Goal: Communication & Community: Answer question/provide support

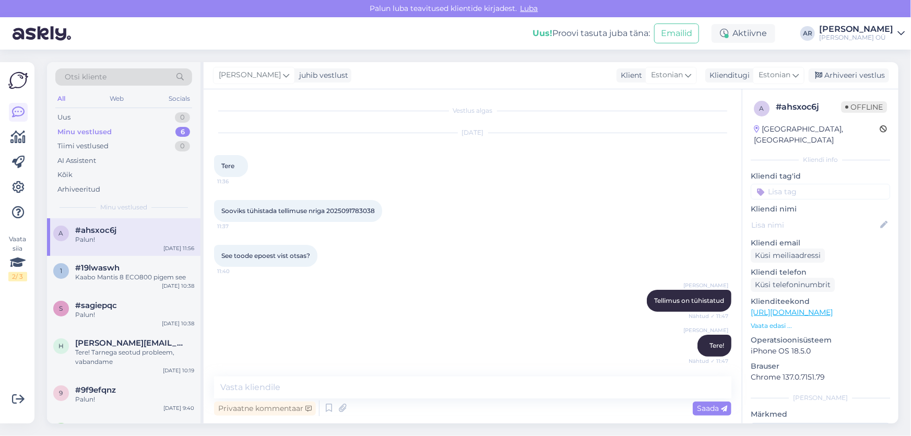
scroll to position [359, 0]
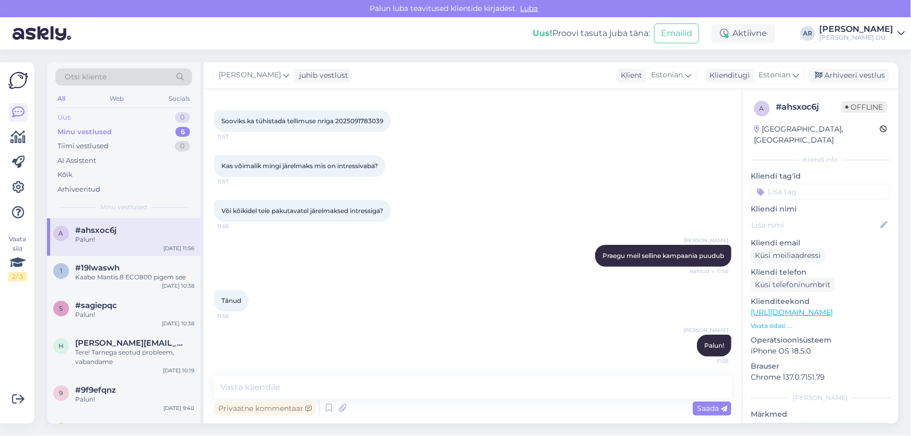
click at [115, 111] on div "Uus 0" at bounding box center [123, 117] width 137 height 15
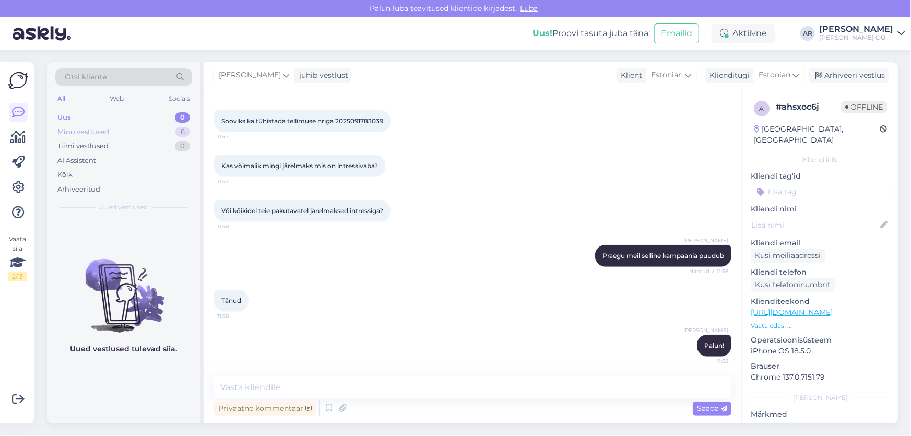
click at [112, 127] on div "Minu vestlused 6" at bounding box center [123, 132] width 137 height 15
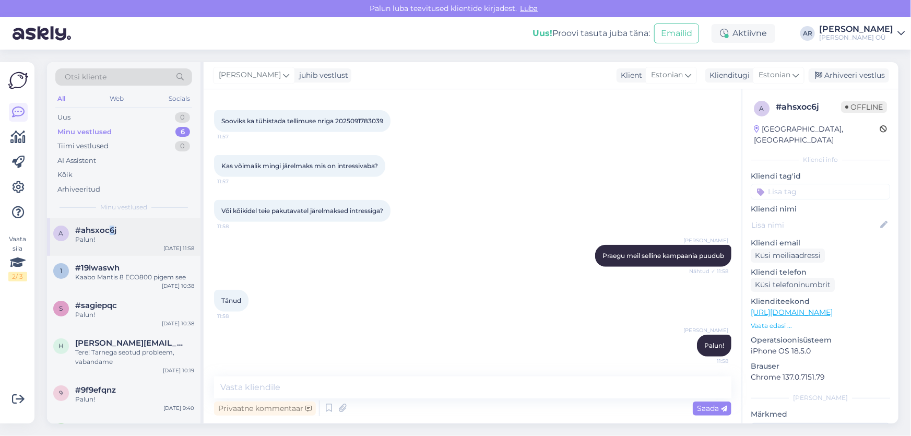
click at [112, 233] on span "#ahsxoc6j" at bounding box center [95, 230] width 41 height 9
click at [837, 75] on div "Arhiveeri vestlus" at bounding box center [849, 75] width 80 height 14
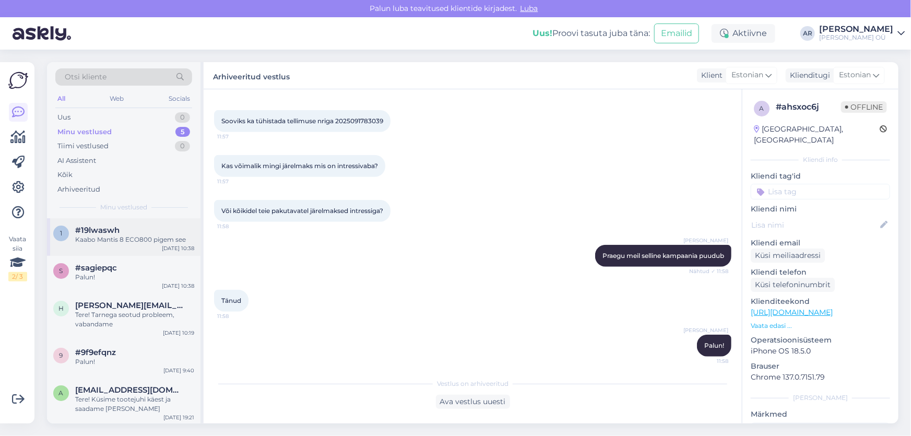
click at [121, 228] on div "#19lwaswh" at bounding box center [134, 230] width 119 height 9
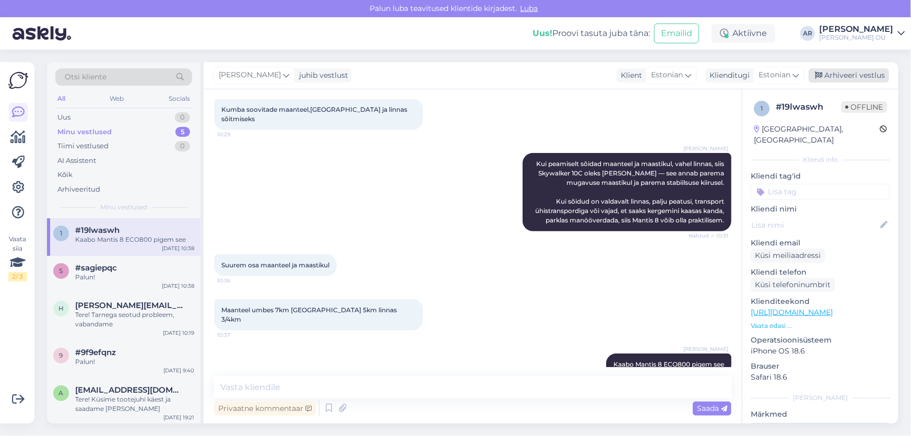
click at [832, 76] on div "Arhiveeri vestlus" at bounding box center [849, 75] width 80 height 14
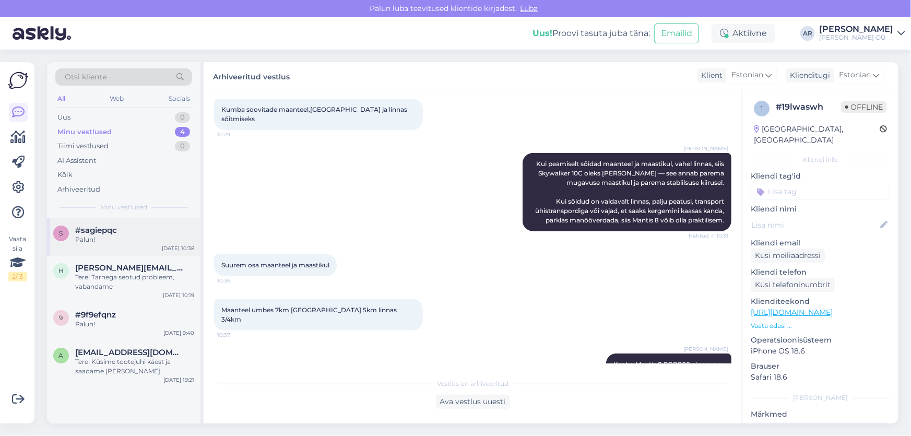
click at [105, 251] on div "s #sagiepqc Palun! [DATE] 10:38" at bounding box center [124, 237] width 154 height 38
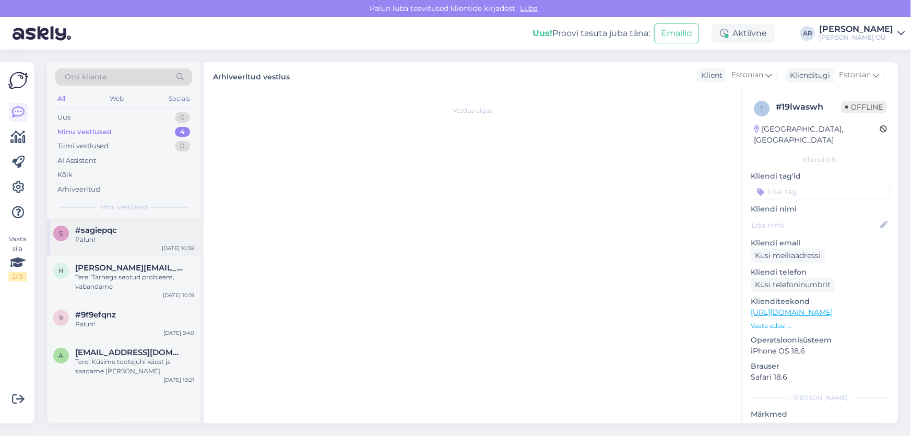
scroll to position [54, 0]
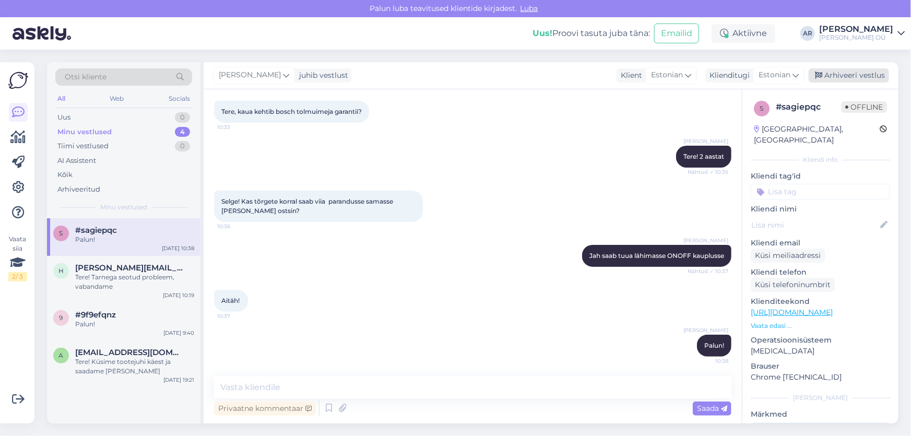
click at [833, 78] on div "Arhiveeri vestlus" at bounding box center [849, 75] width 80 height 14
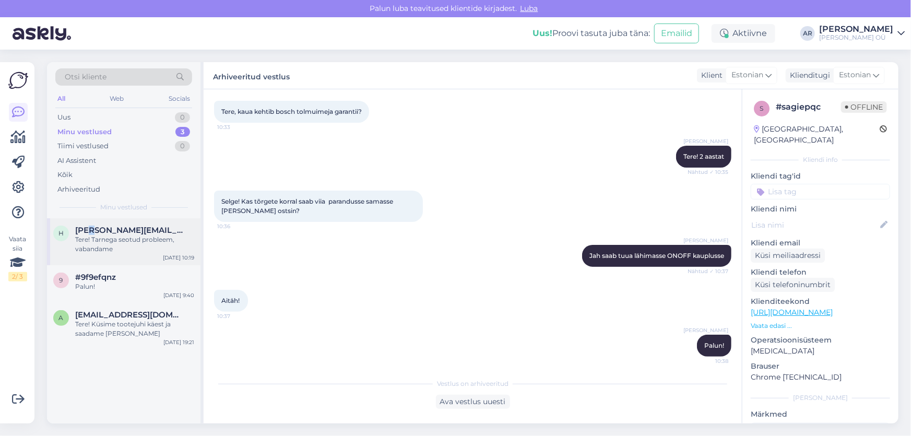
click at [90, 231] on span "[PERSON_NAME][EMAIL_ADDRESS][DOMAIN_NAME]" at bounding box center [129, 230] width 109 height 9
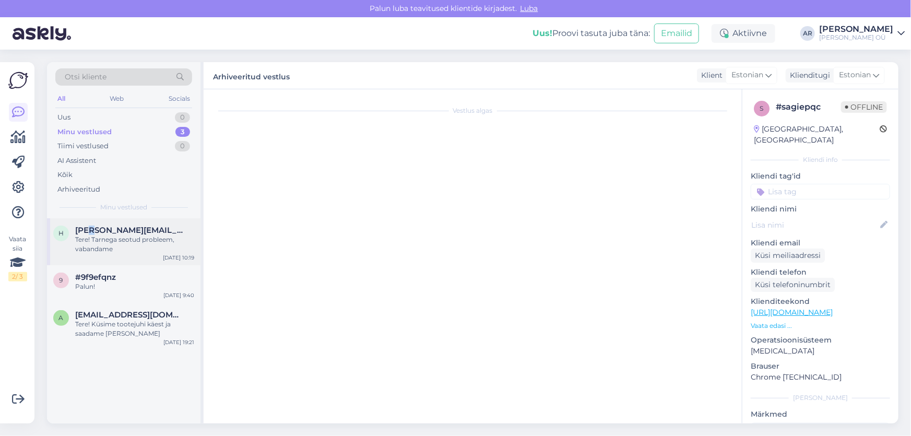
scroll to position [0, 0]
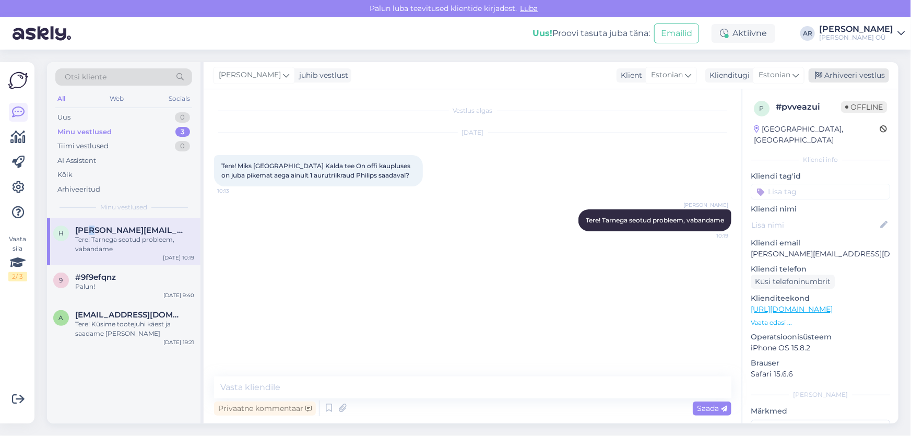
click at [871, 71] on div "Arhiveeri vestlus" at bounding box center [849, 75] width 80 height 14
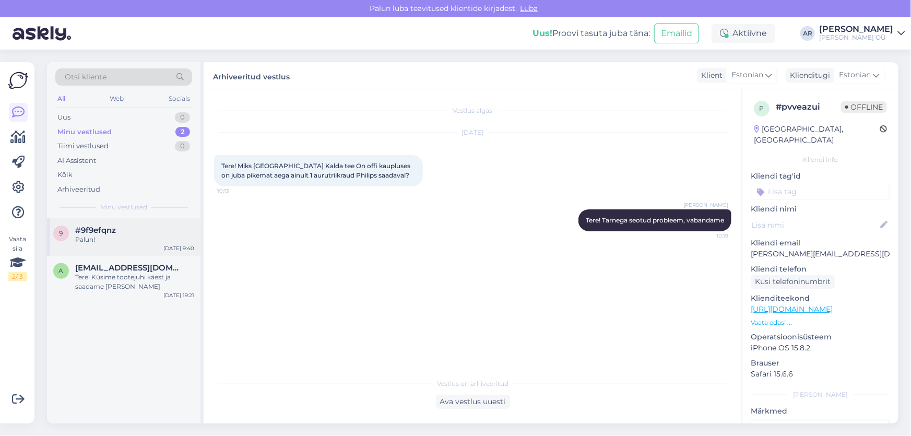
click at [107, 243] on div "Palun!" at bounding box center [134, 239] width 119 height 9
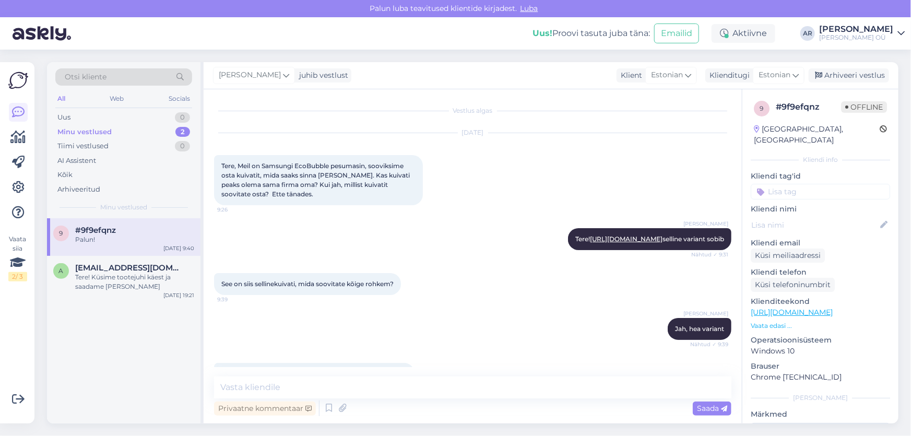
scroll to position [92, 0]
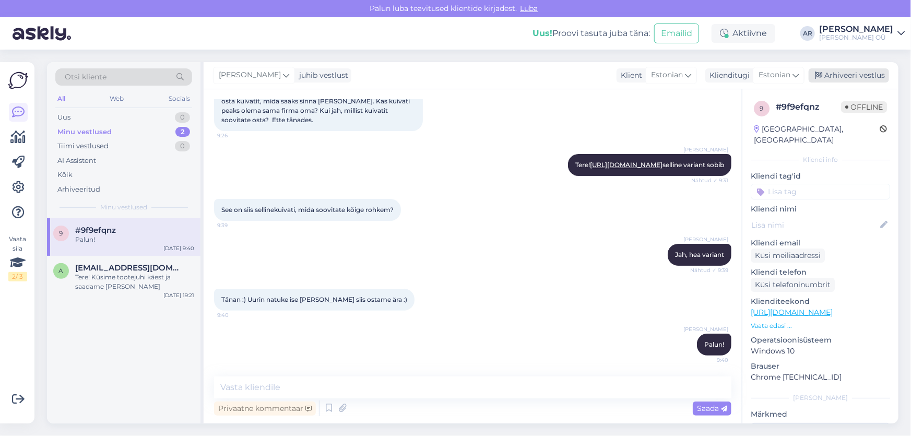
click at [872, 78] on div "Arhiveeri vestlus" at bounding box center [849, 75] width 80 height 14
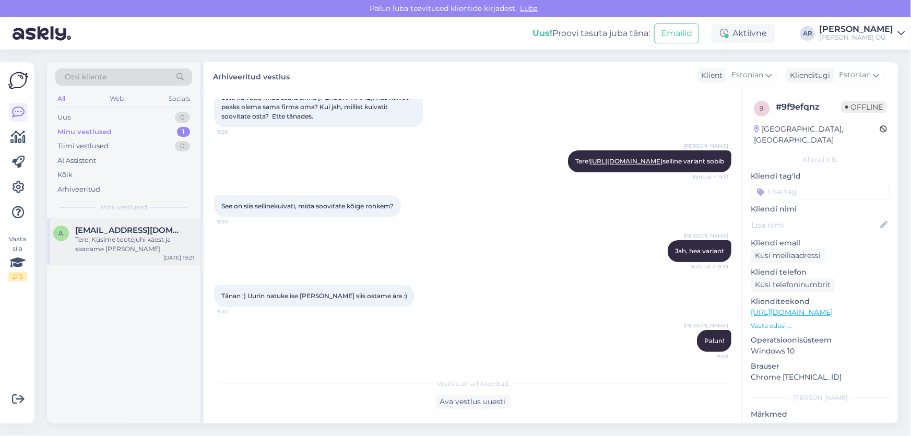
click at [110, 250] on div "Tere! Küsime tootejuhi käest ja saadame [PERSON_NAME]" at bounding box center [134, 244] width 119 height 19
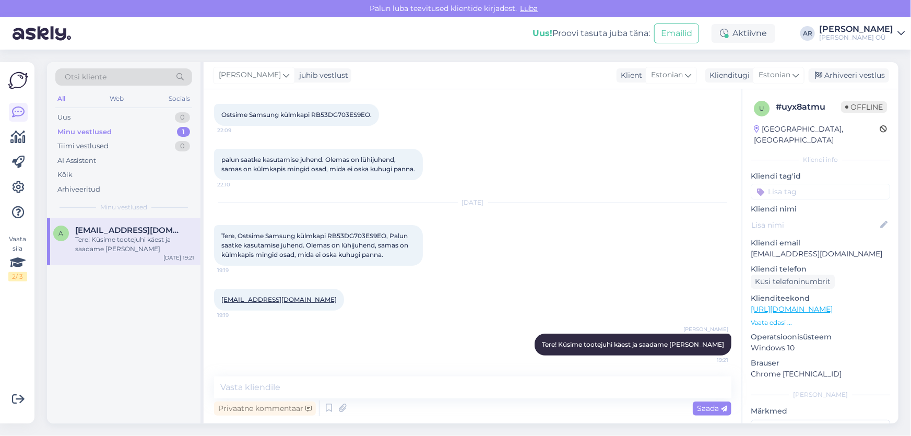
scroll to position [60, 0]
click at [854, 78] on div "Arhiveeri vestlus" at bounding box center [849, 75] width 80 height 14
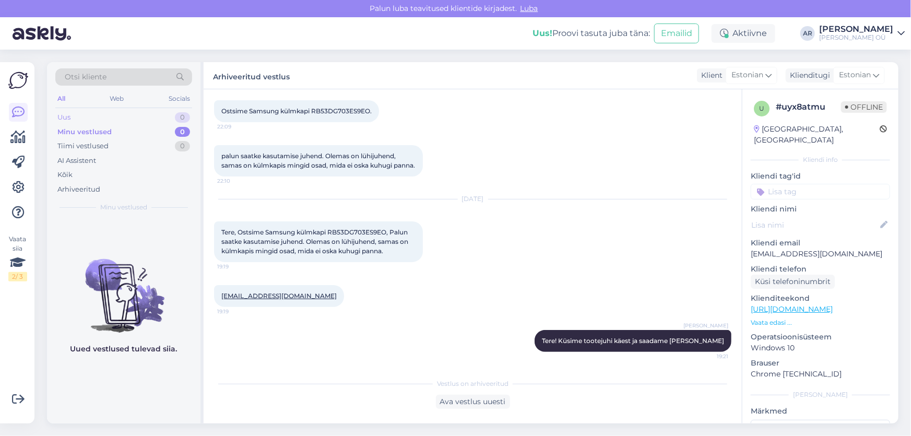
click at [104, 114] on div "Uus 0" at bounding box center [123, 117] width 137 height 15
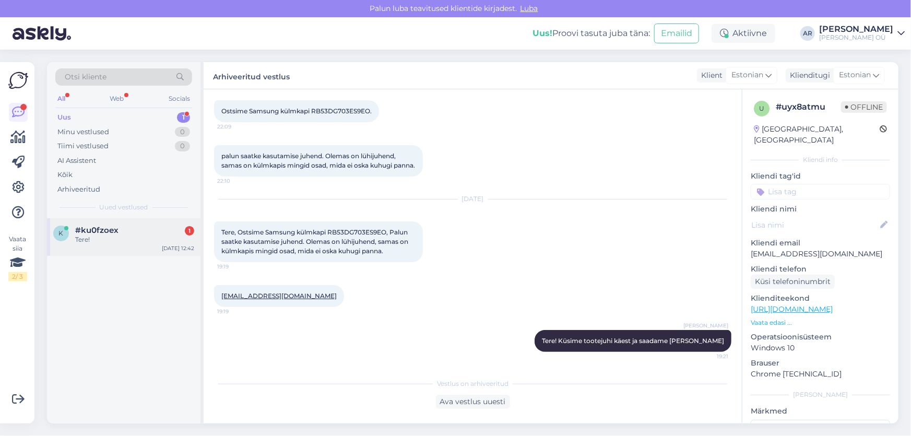
click at [104, 226] on div "k #ku0fzoex 1 Tere! [DATE] 12:42" at bounding box center [124, 237] width 154 height 38
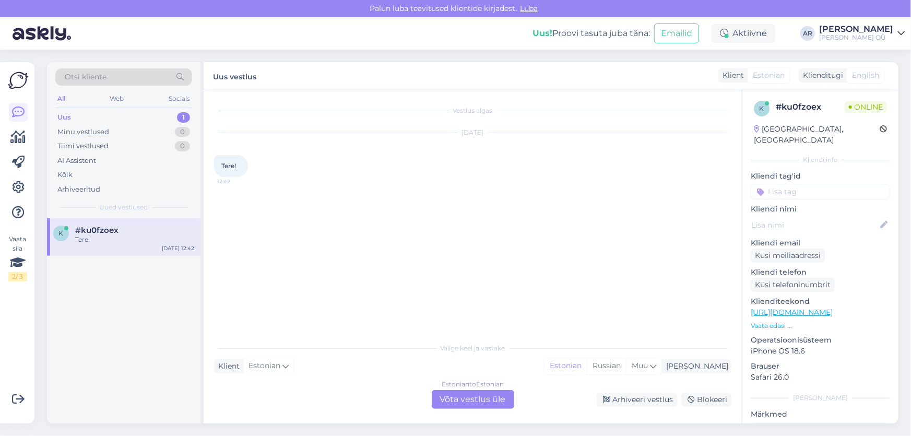
scroll to position [0, 0]
drag, startPoint x: 471, startPoint y: 400, endPoint x: 474, endPoint y: 393, distance: 7.0
click at [472, 398] on div "Estonian to Estonian Võta vestlus üle" at bounding box center [473, 399] width 83 height 19
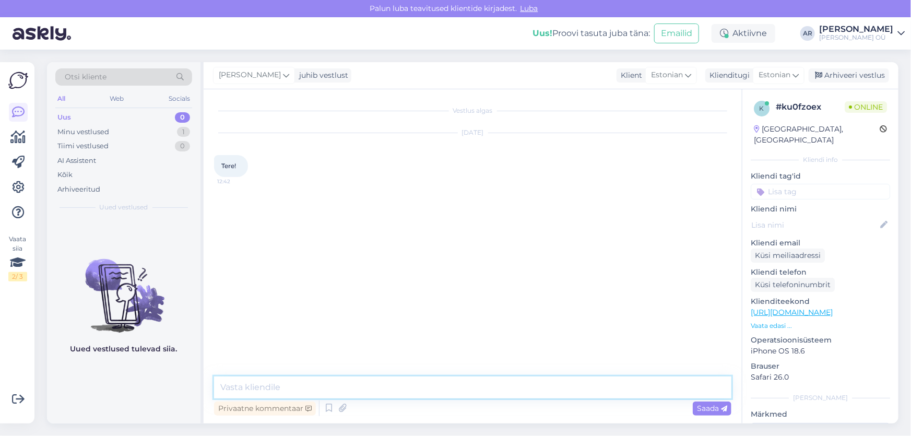
click at [413, 383] on textarea at bounding box center [473, 388] width 518 height 22
type textarea "Tere!"
click at [295, 387] on textarea at bounding box center [473, 388] width 518 height 22
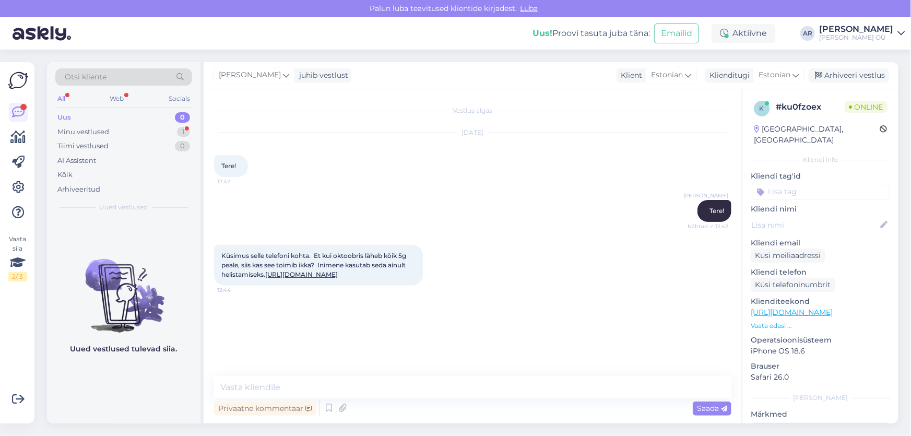
click at [308, 278] on link "[URL][DOMAIN_NAME]" at bounding box center [301, 275] width 73 height 8
drag, startPoint x: 266, startPoint y: 275, endPoint x: 217, endPoint y: 248, distance: 56.1
click at [217, 248] on div "Küsimus selle telefoni kohta. Et kui oktoobris [PERSON_NAME] 5g [PERSON_NAME], …" at bounding box center [318, 265] width 209 height 41
copy span "Küsimus selle telefoni kohta. Et kui oktoobris läheb köik 5g peale, siis kas se…"
click at [341, 390] on textarea at bounding box center [473, 388] width 518 height 22
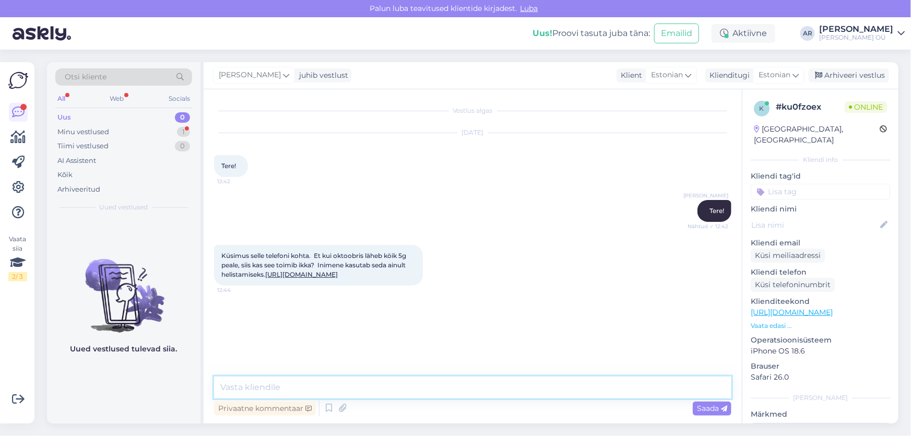
paste textarea "Kui võrguoperaatorid lõpetavad 2G/3G võrkude toetuse, siis telefon ei saa enam …"
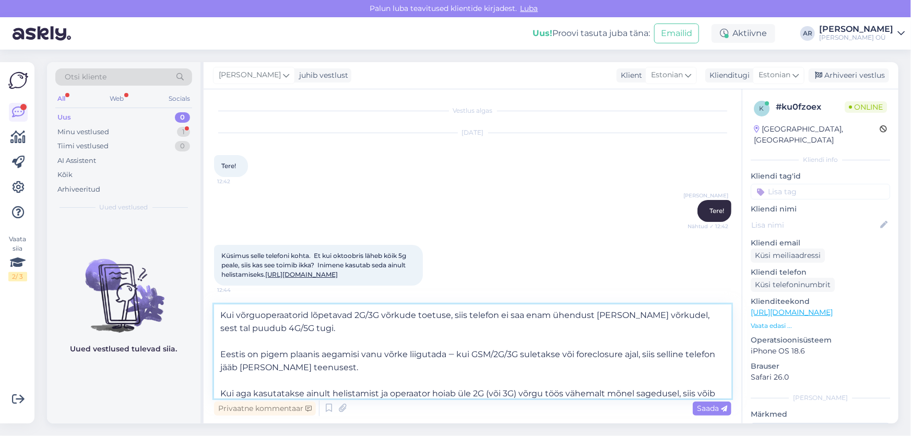
click at [218, 355] on textarea "Kui võrguoperaatorid lõpetavad 2G/3G võrkude toetuse, siis telefon ei saa enam …" at bounding box center [473, 351] width 518 height 94
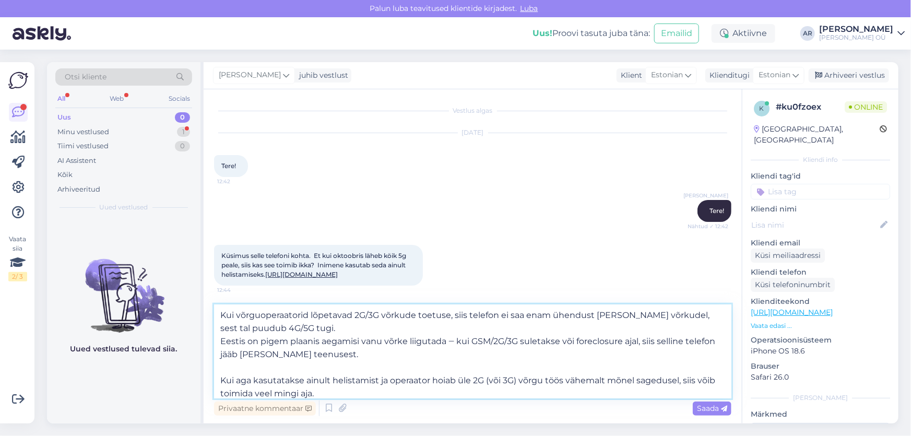
click at [219, 378] on textarea "Kui võrguoperaatorid lõpetavad 2G/3G võrkude toetuse, siis telefon ei saa enam …" at bounding box center [473, 351] width 518 height 94
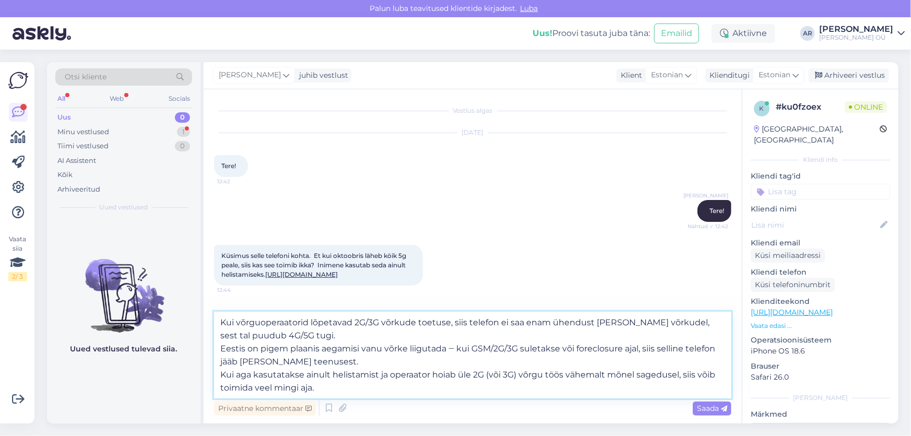
drag, startPoint x: 639, startPoint y: 346, endPoint x: 559, endPoint y: 353, distance: 80.7
click at [559, 353] on textarea "Kui võrguoperaatorid lõpetavad 2G/3G võrkude toetuse, siis telefon ei saa enam …" at bounding box center [473, 355] width 518 height 87
type textarea "Kui võrguoperaatorid lõpetavad 2G/3G võrkude toetuse, siis telefon ei saa enam …"
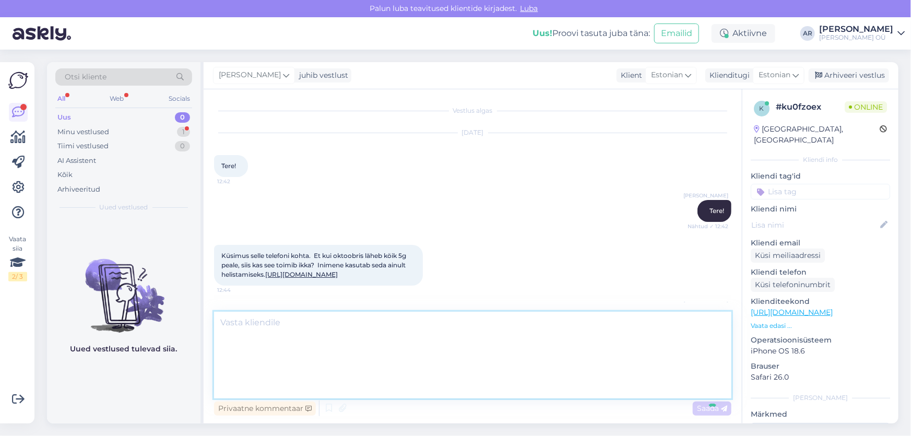
scroll to position [58, 0]
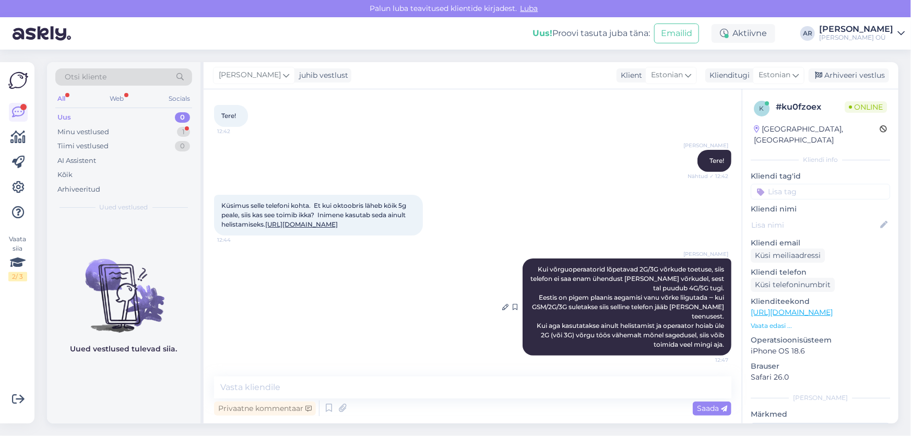
click at [635, 343] on div "[PERSON_NAME] Kui võrguoperaatorid lõpetavad 2G/3G võrkude toetuse, siis telefo…" at bounding box center [627, 307] width 209 height 97
click at [139, 134] on div "Minu vestlused 1" at bounding box center [123, 132] width 137 height 15
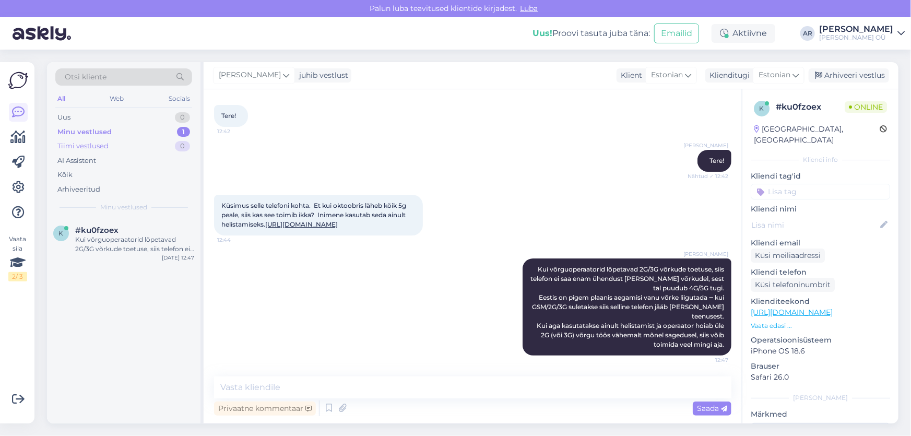
click at [157, 147] on div "Tiimi vestlused 0" at bounding box center [123, 146] width 137 height 15
